Goal: Find specific page/section: Find specific page/section

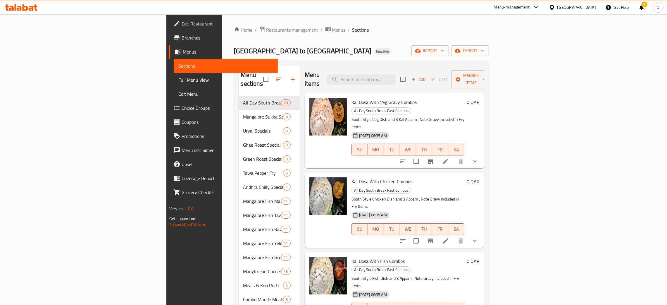
click at [594, 10] on div "[GEOGRAPHIC_DATA]" at bounding box center [576, 7] width 39 height 6
click at [522, 58] on div "[GEOGRAPHIC_DATA]" at bounding box center [552, 59] width 88 height 13
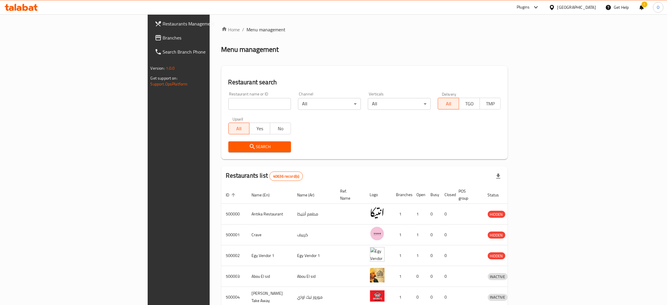
click at [225, 110] on div "Restaurant name or ID Restaurant name or ID" at bounding box center [260, 100] width 70 height 25
click at [228, 108] on input "search" at bounding box center [259, 104] width 63 height 12
paste input "الانصارى"
type input "الانصارى"
click button "Search" at bounding box center [259, 146] width 63 height 11
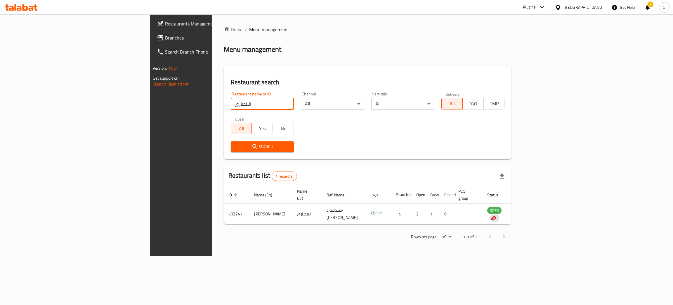
click at [165, 37] on span "Branches" at bounding box center [211, 37] width 93 height 7
